Goal: Task Accomplishment & Management: Use online tool/utility

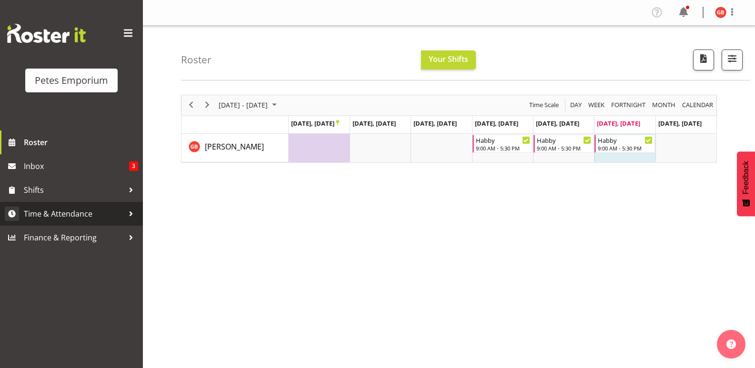
click at [62, 215] on span "Time & Attendance" at bounding box center [74, 214] width 100 height 14
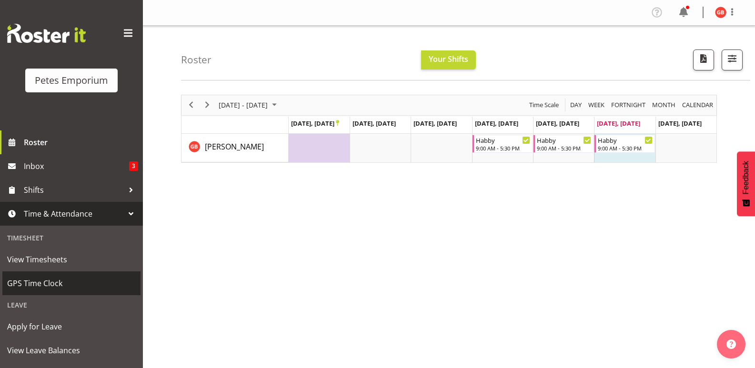
click at [46, 284] on span "GPS Time Clock" at bounding box center [71, 283] width 129 height 14
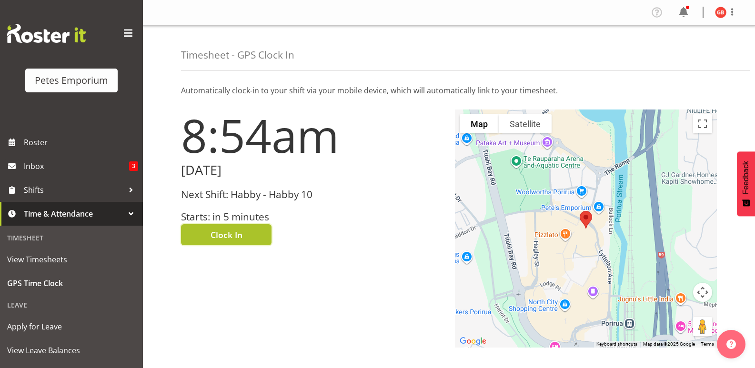
click at [241, 233] on span "Clock In" at bounding box center [226, 235] width 32 height 12
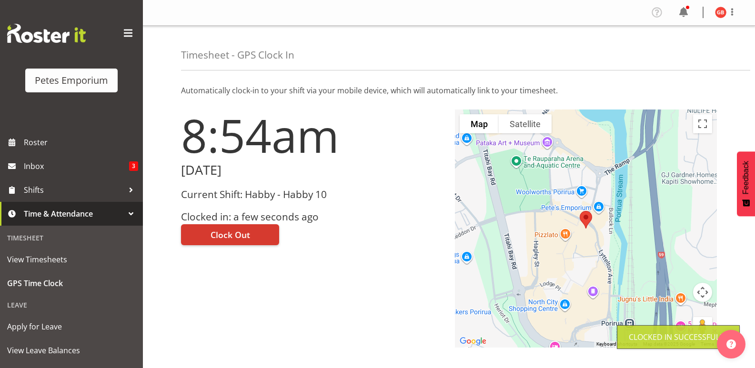
click at [718, 10] on img at bounding box center [720, 12] width 11 height 11
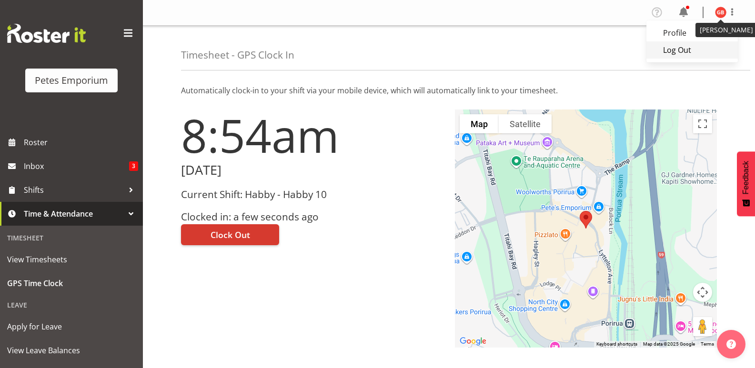
click at [680, 50] on link "Log Out" at bounding box center [691, 49] width 91 height 17
